Goal: Task Accomplishment & Management: Manage account settings

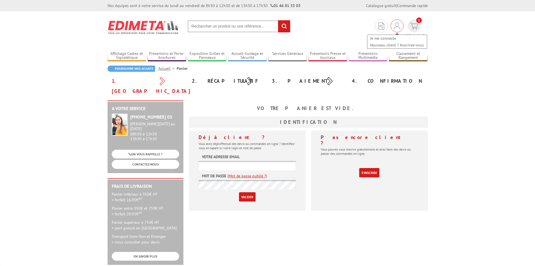
type input "contact@marciano-sper.fr"
click at [394, 26] on img at bounding box center [397, 25] width 6 height 7
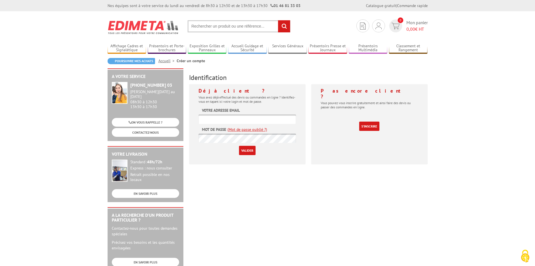
type input "contact@marciano-sper.fr"
click at [249, 152] on input "Valider" at bounding box center [247, 150] width 17 height 9
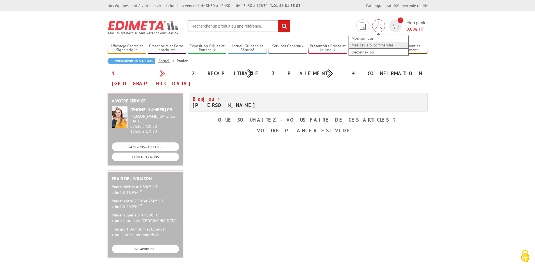
click at [375, 46] on link "Mes devis & commandes" at bounding box center [379, 45] width 60 height 7
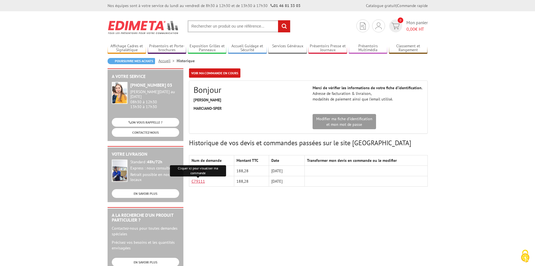
click at [195, 181] on link "C79111" at bounding box center [198, 180] width 13 height 5
